Goal: Navigation & Orientation: Go to known website

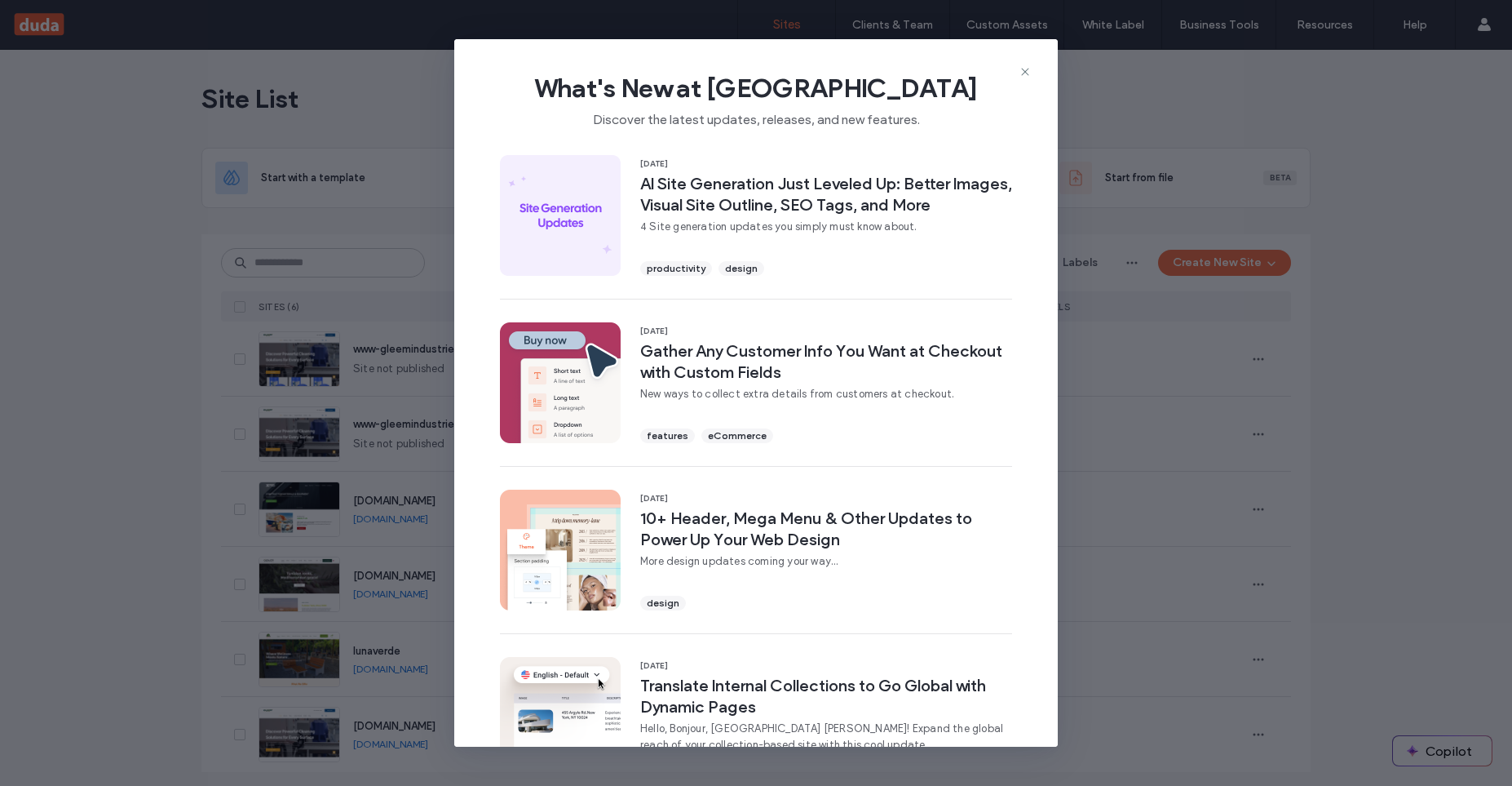
click at [1020, 73] on icon at bounding box center [1025, 71] width 13 height 13
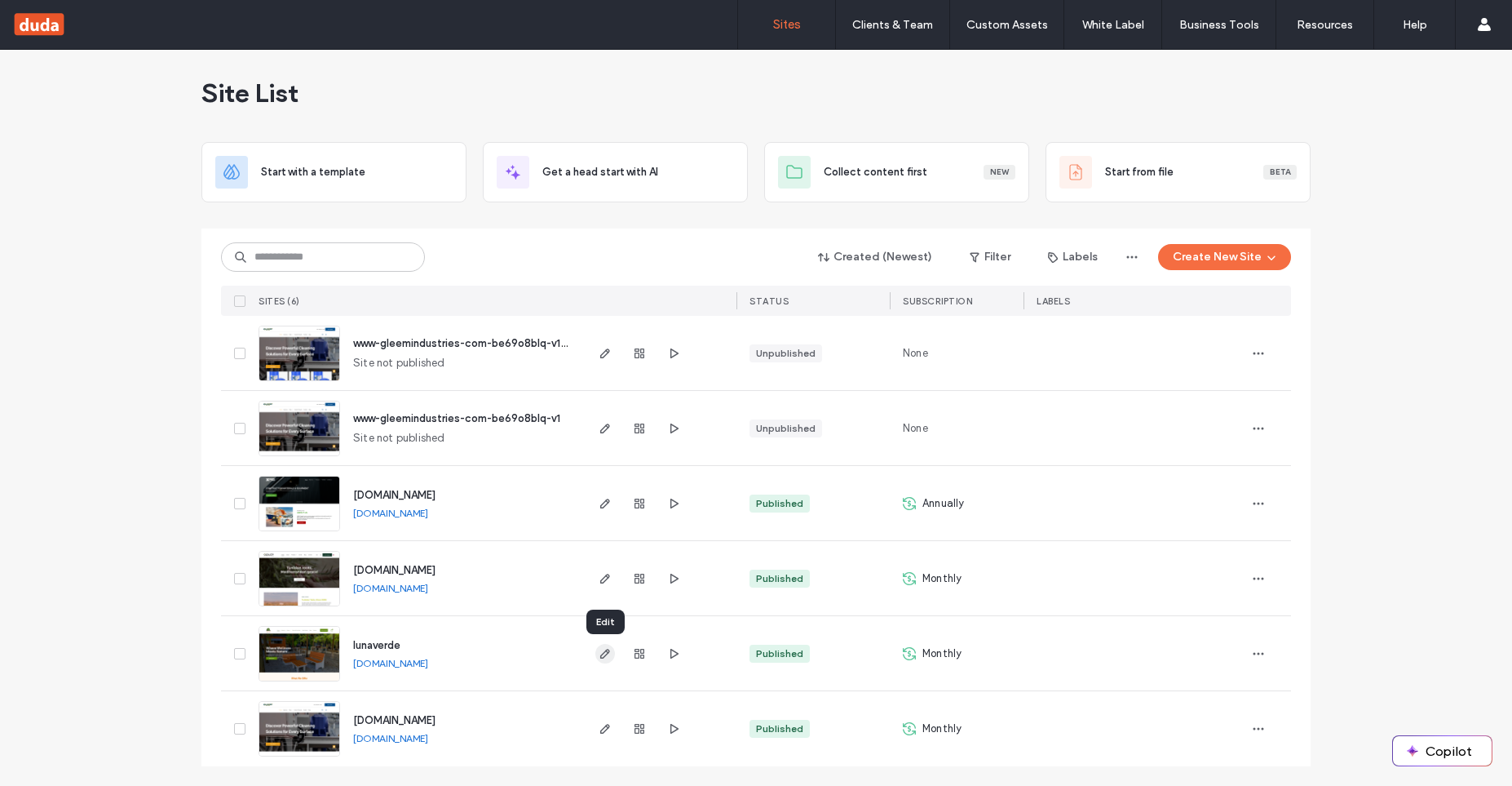
click at [612, 649] on span "button" at bounding box center [605, 653] width 19 height 19
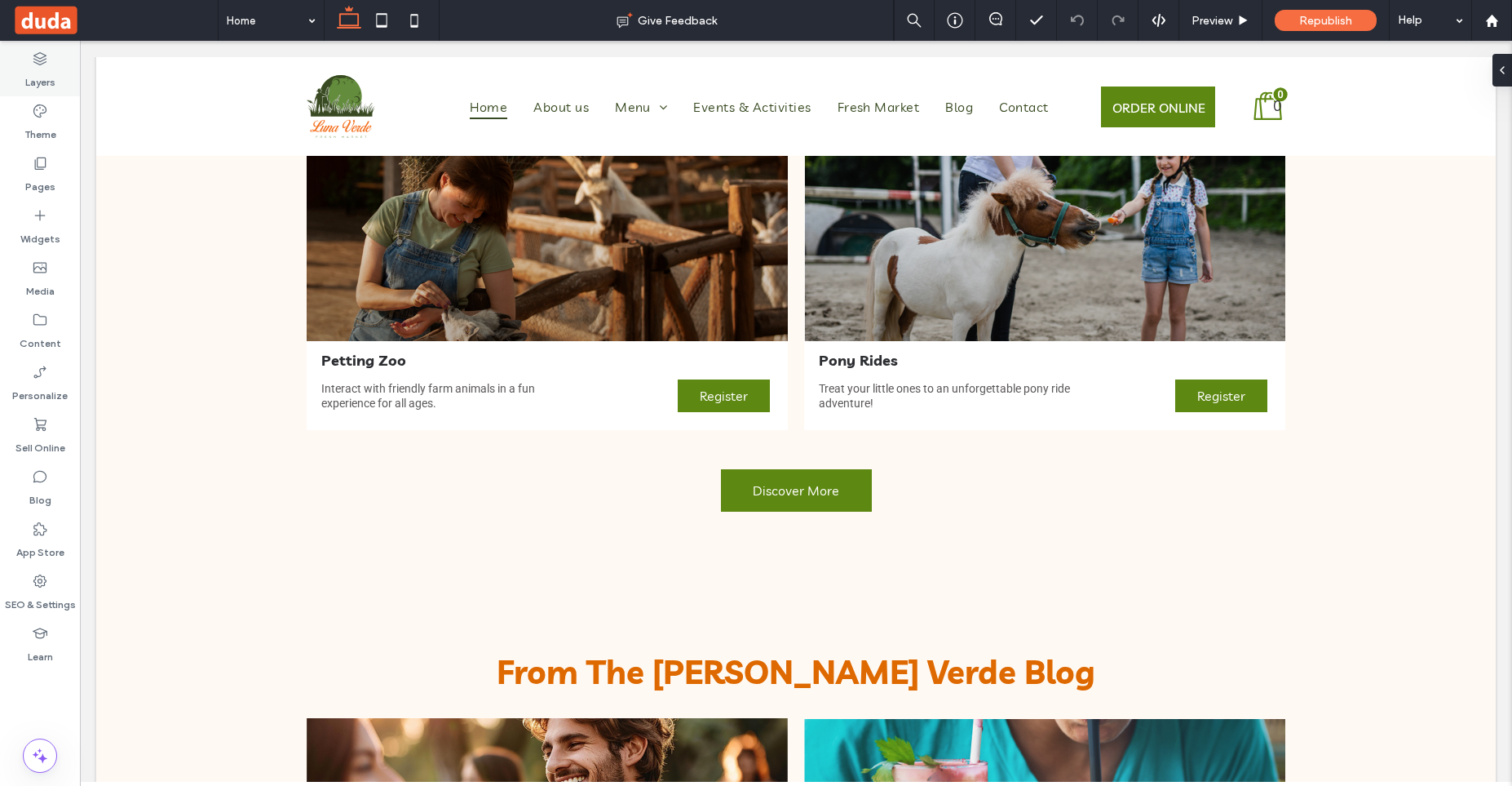
scroll to position [1861, 0]
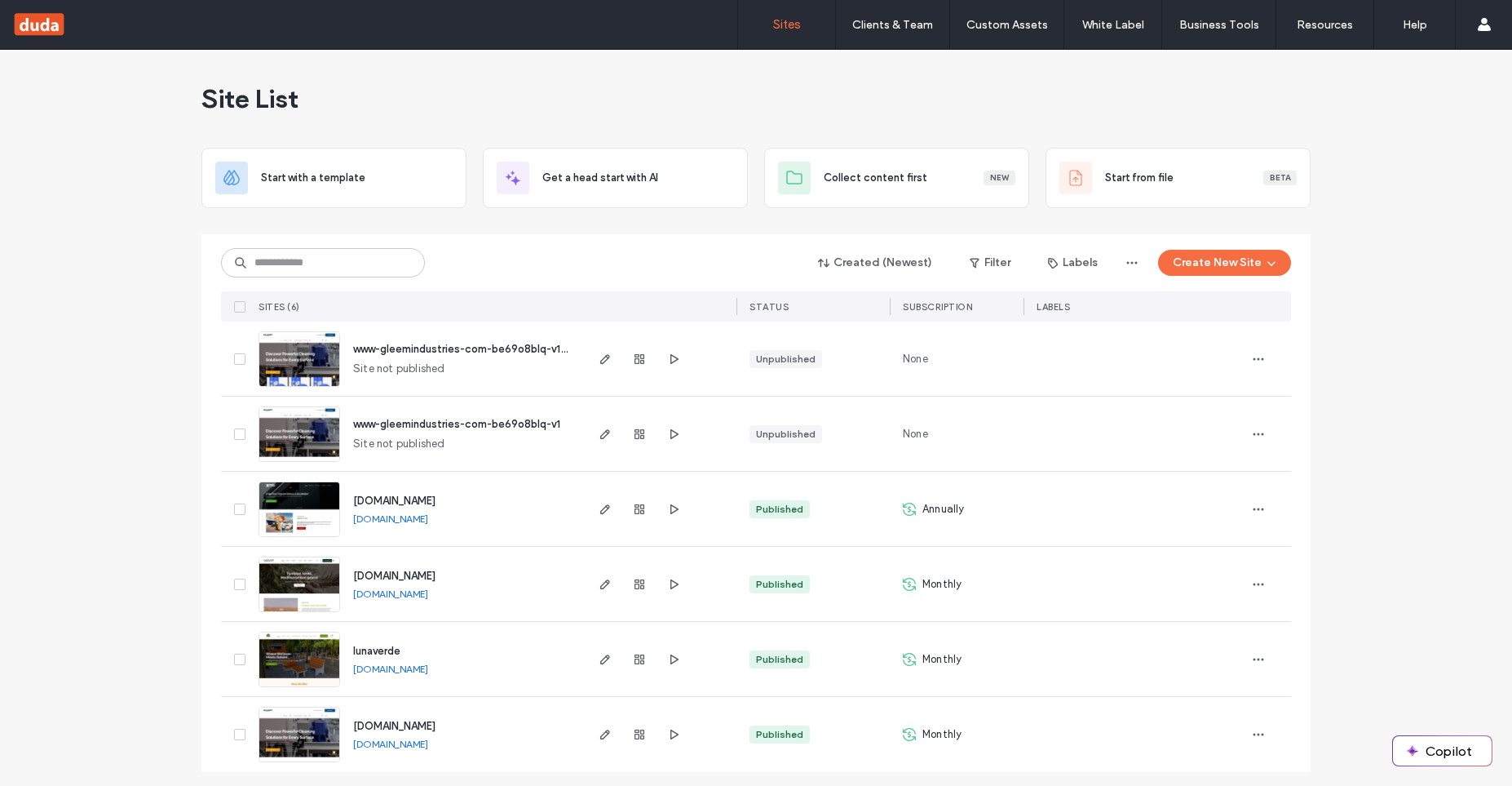
scroll to position [6, 0]
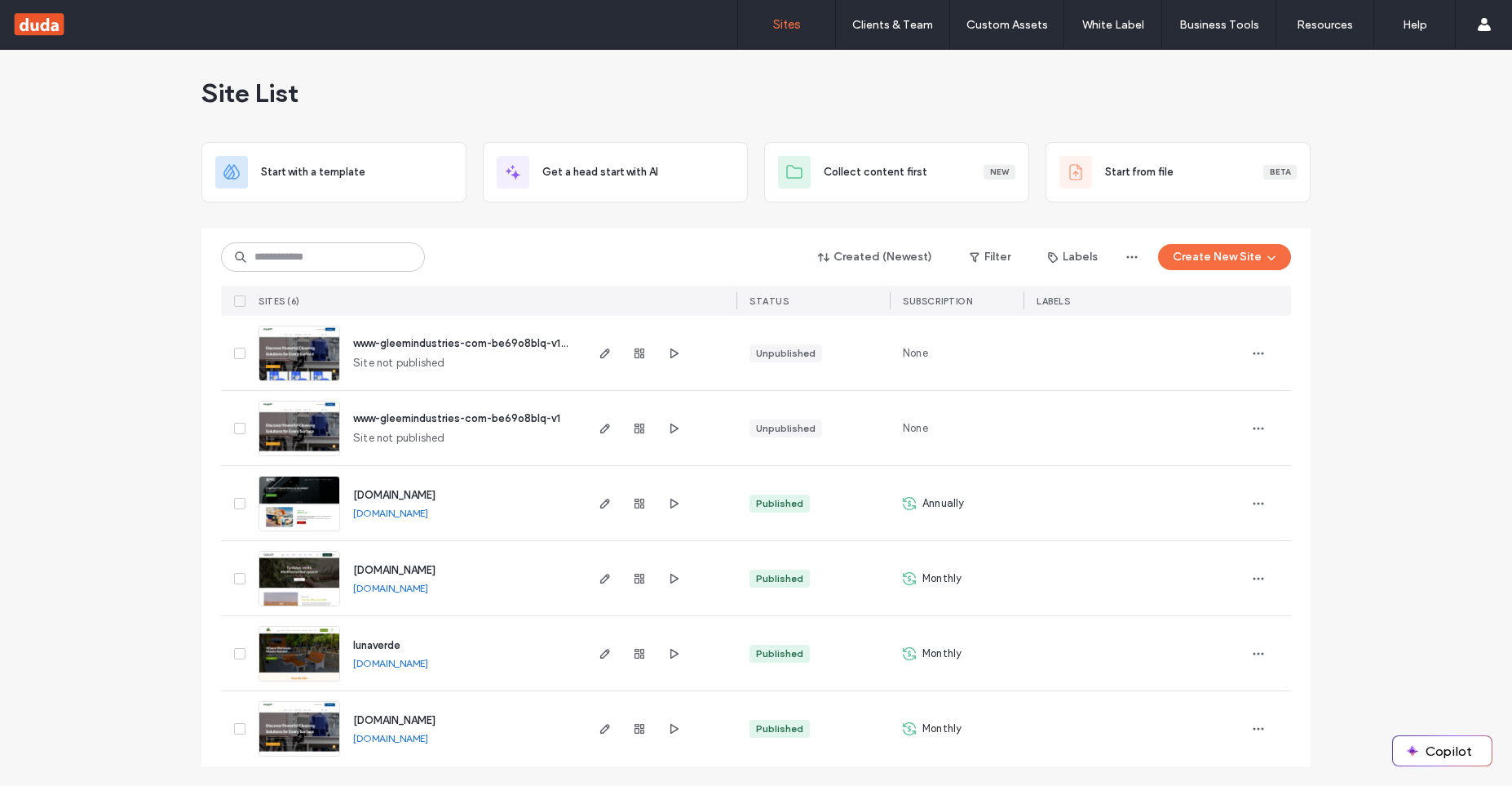
click at [425, 664] on link "[DOMAIN_NAME]" at bounding box center [391, 662] width 75 height 12
click at [545, 99] on div "Site List" at bounding box center [756, 93] width 1109 height 98
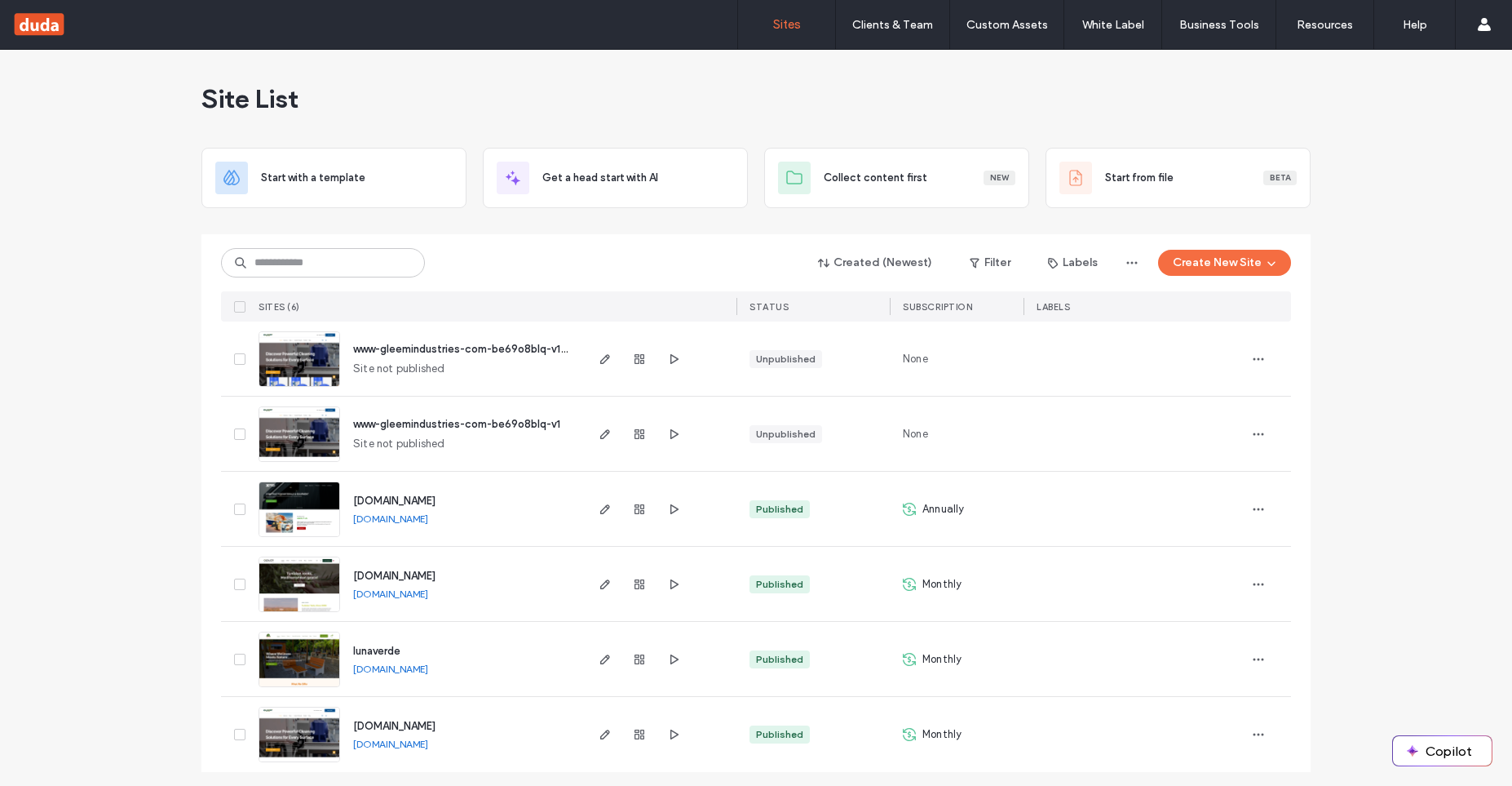
scroll to position [6, 0]
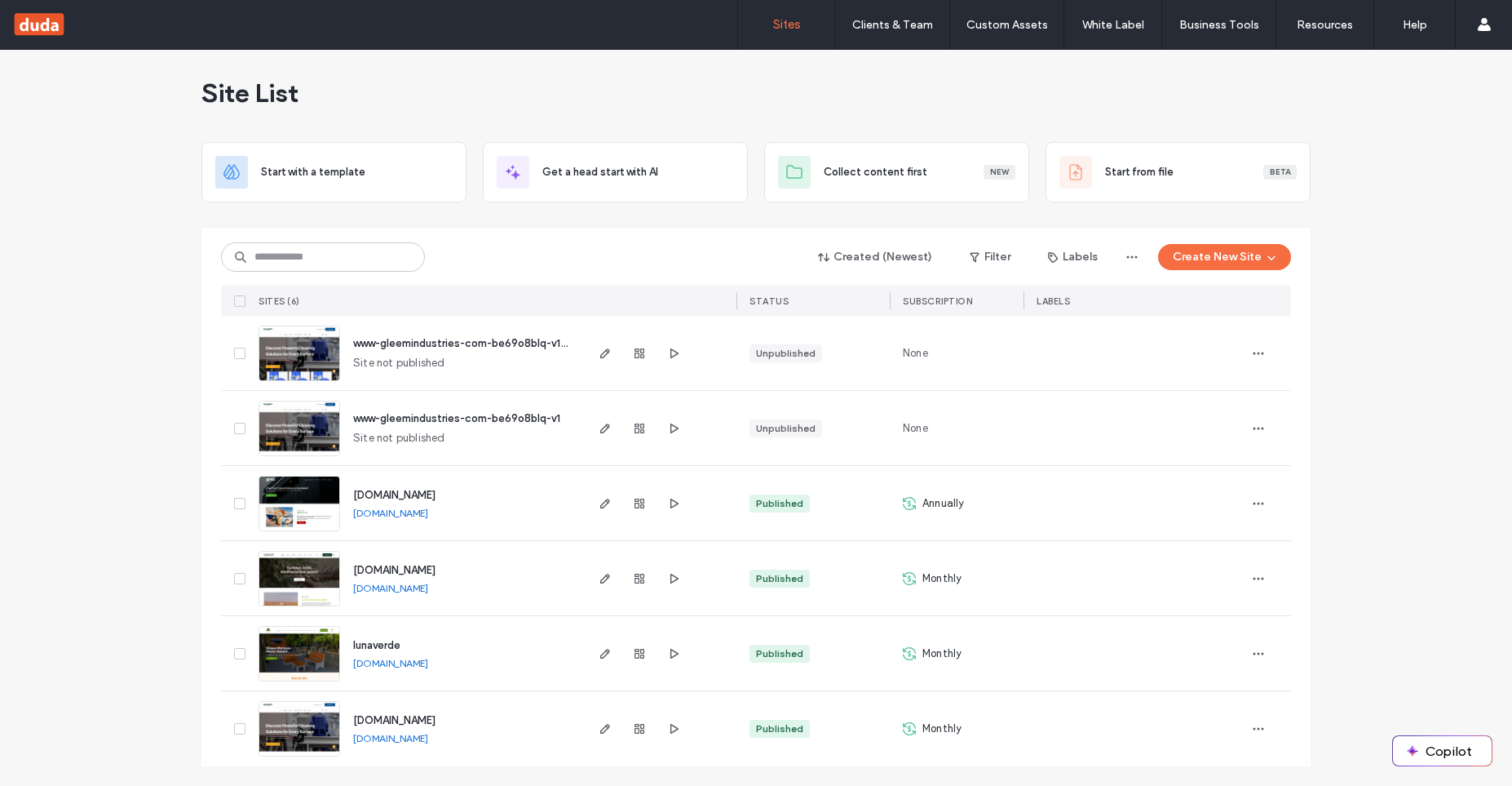
click at [587, 93] on div "Site List" at bounding box center [756, 93] width 1109 height 98
click at [509, 91] on div "Site List" at bounding box center [756, 93] width 1109 height 98
click at [610, 107] on div "Site List" at bounding box center [756, 93] width 1109 height 98
